Goal: Task Accomplishment & Management: Use online tool/utility

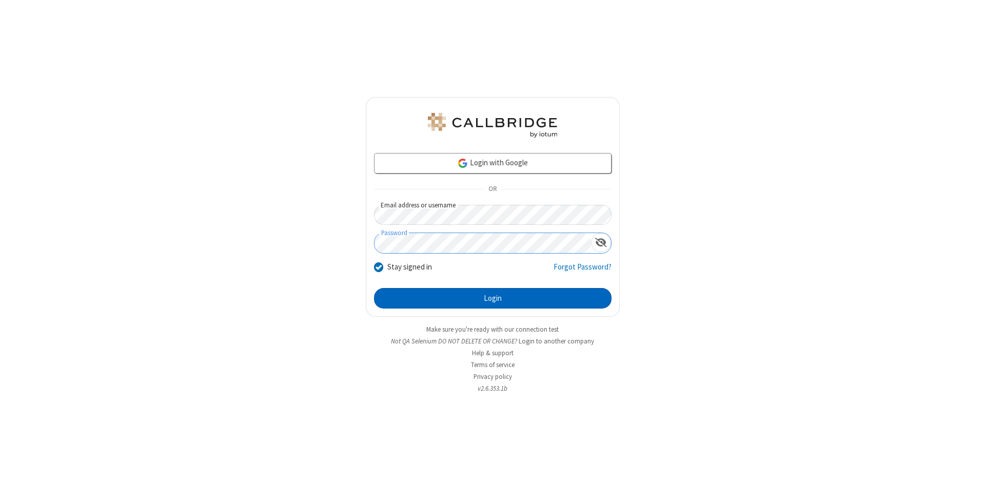
click at [492, 298] on button "Login" at bounding box center [492, 298] width 237 height 21
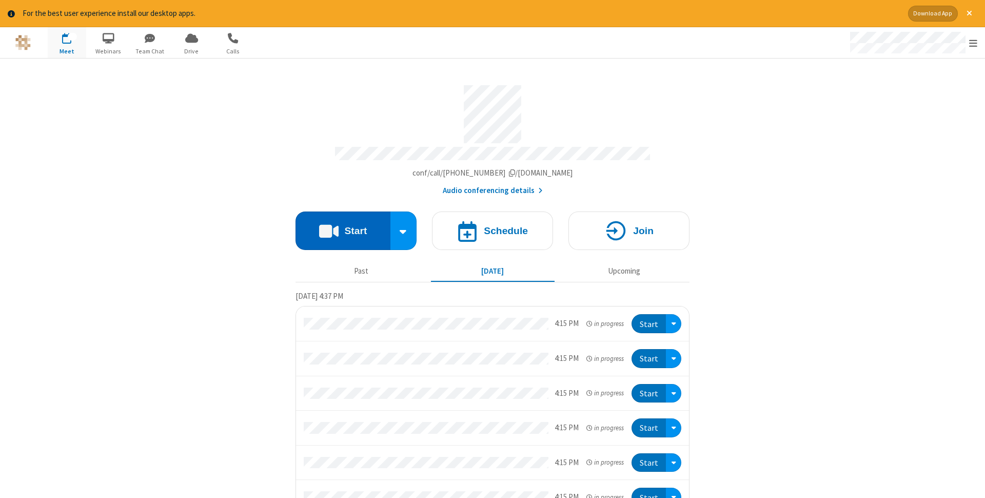
click at [343, 227] on button "Start" at bounding box center [342, 230] width 95 height 38
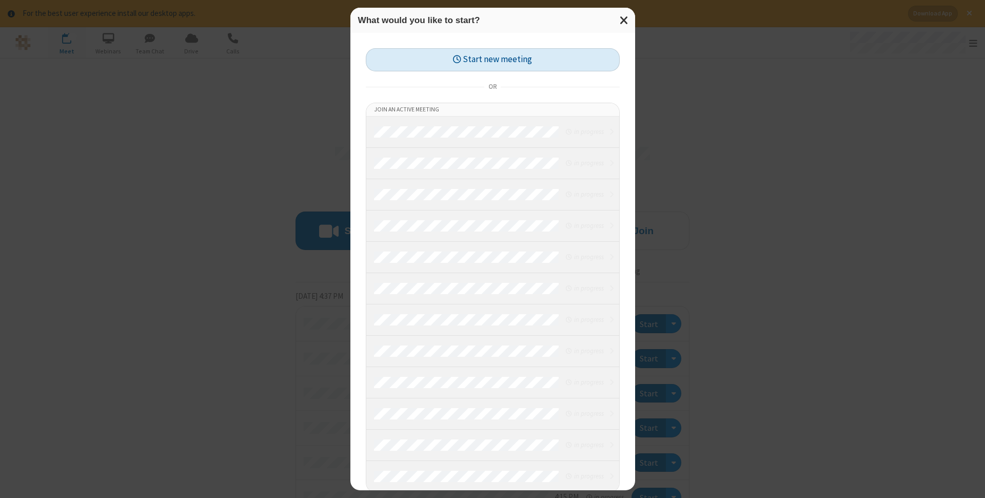
click at [492, 59] on button "Start new meeting" at bounding box center [493, 59] width 254 height 23
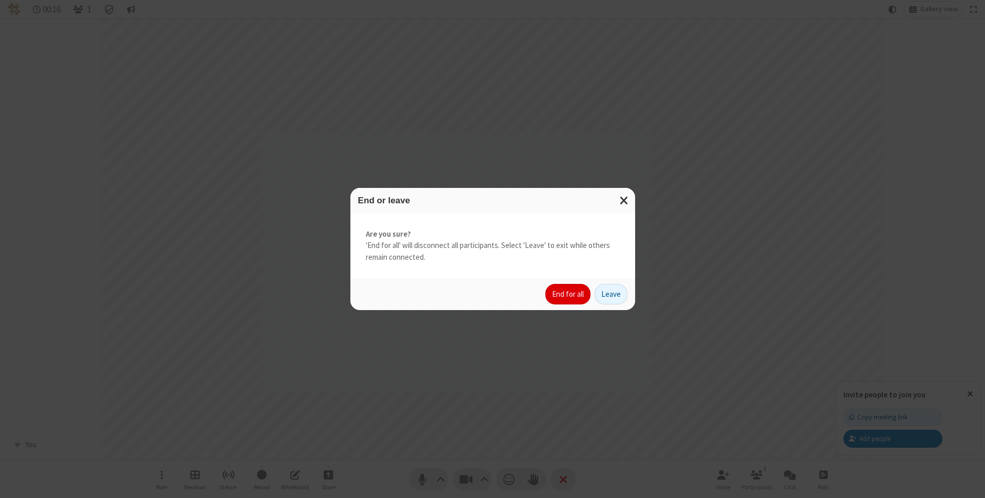
click at [568, 294] on button "End for all" at bounding box center [567, 294] width 45 height 21
